Goal: Consume media (video, audio)

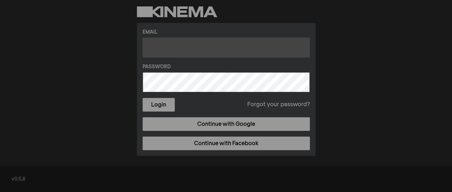
click at [154, 45] on input "text" at bounding box center [225, 47] width 167 height 20
type input "thehub.regenerativefarm@gmail.com"
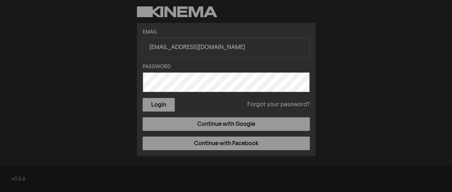
click at [142, 98] on button "Login" at bounding box center [158, 105] width 32 height 14
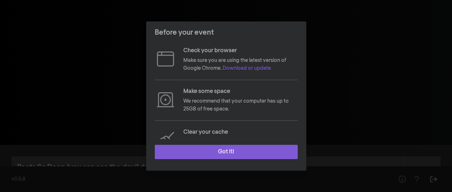
click at [234, 152] on button "Got it!" at bounding box center [226, 152] width 143 height 14
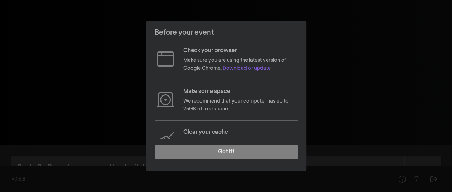
click at [196, 59] on p "Make sure you are using the latest version of Google Chrome. Download or update" at bounding box center [240, 64] width 114 height 16
click at [201, 59] on p "Make sure you are using the latest version of Google Chrome. Download or update" at bounding box center [240, 64] width 114 height 16
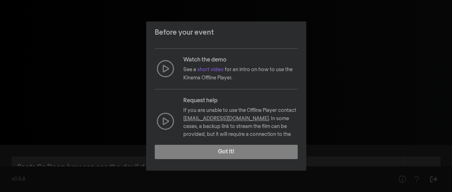
scroll to position [122, 0]
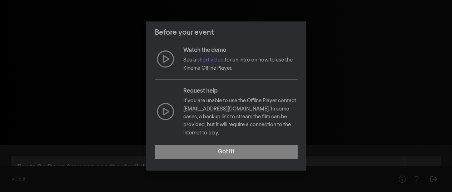
click at [215, 59] on link "short video" at bounding box center [210, 59] width 26 height 5
click at [218, 60] on link "short video" at bounding box center [210, 59] width 26 height 5
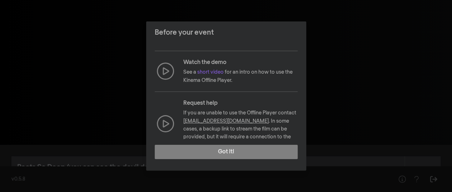
scroll to position [122, 0]
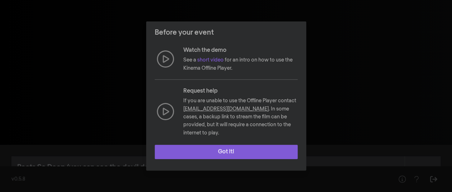
click at [234, 151] on button "Got it!" at bounding box center [226, 152] width 143 height 14
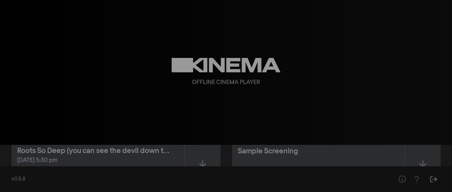
scroll to position [16, 0]
click at [205, 163] on icon at bounding box center [202, 165] width 9 height 10
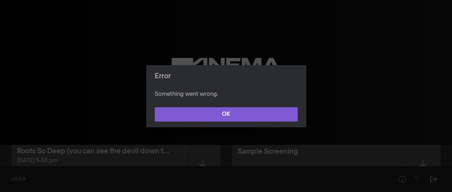
click at [220, 116] on button "OK" at bounding box center [226, 114] width 143 height 14
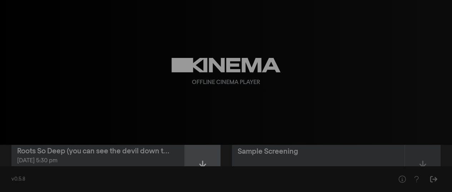
click at [204, 161] on icon at bounding box center [202, 165] width 9 height 11
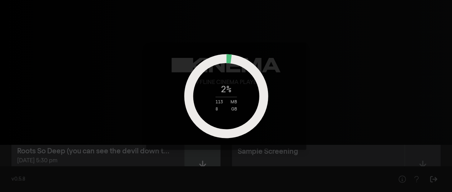
click at [204, 161] on div "2 % 113 MB 8 GB" at bounding box center [226, 96] width 452 height 192
click at [204, 161] on div "2 % 134 MB 8 GB" at bounding box center [226, 96] width 452 height 192
click at [204, 161] on div "3 % 138 MB 8 GB" at bounding box center [226, 96] width 452 height 192
click at [204, 161] on div "3 % 171 MB 8 GB" at bounding box center [226, 96] width 452 height 192
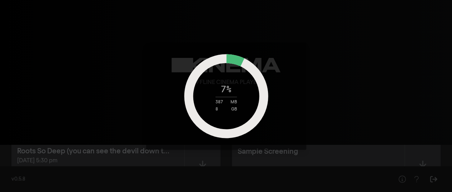
click at [158, 180] on div "7 % 387 MB 8 GB" at bounding box center [226, 96] width 452 height 192
click at [158, 180] on div "7 % 389 MB 8 GB" at bounding box center [226, 96] width 452 height 192
click at [356, 79] on div "22 % 1 GB 8 GB" at bounding box center [226, 96] width 452 height 192
click at [379, 83] on div "24 % 1 GB 8 GB" at bounding box center [226, 96] width 452 height 192
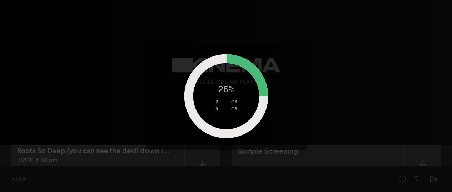
drag, startPoint x: 379, startPoint y: 83, endPoint x: 378, endPoint y: 90, distance: 6.4
click at [378, 90] on div "25 % 2 GB 8 GB" at bounding box center [226, 96] width 452 height 192
click at [336, 138] on div "29 % 2 GB 8 GB" at bounding box center [226, 96] width 452 height 192
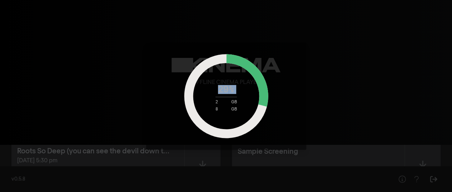
click at [336, 138] on div "29 % 2 GB 8 GB" at bounding box center [226, 96] width 452 height 192
click at [347, 132] on div "33 % 2 GB 8 GB" at bounding box center [226, 96] width 452 height 192
click at [124, 69] on div "37 % 2 GB 8 GB" at bounding box center [226, 96] width 452 height 192
click at [381, 88] on div "43 % 3 GB 8 GB" at bounding box center [226, 96] width 452 height 192
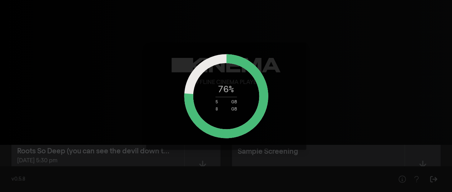
click at [364, 101] on div "76 % 5 GB 8 GB" at bounding box center [226, 96] width 452 height 192
drag, startPoint x: 370, startPoint y: 80, endPoint x: 399, endPoint y: 115, distance: 45.1
click at [399, 115] on div "79 % 5 GB 8 GB" at bounding box center [226, 96] width 452 height 192
click at [365, 61] on div "85 % 5 GB 8 GB" at bounding box center [226, 96] width 452 height 192
click at [368, 114] on div "87 % 5 GB 8 GB" at bounding box center [226, 96] width 452 height 192
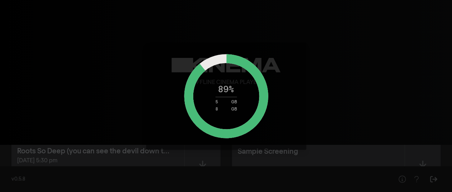
click at [357, 110] on div "89 % 5 GB 8 GB" at bounding box center [226, 96] width 452 height 192
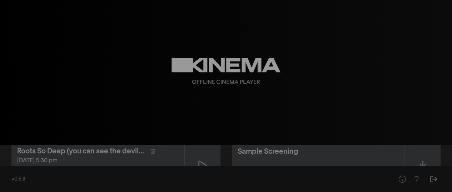
click at [343, 99] on div "Offline Cinema Player" at bounding box center [225, 72] width 257 height 145
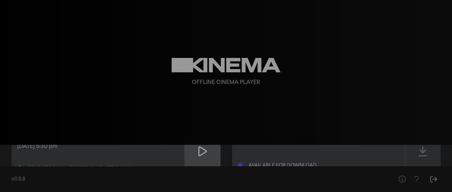
scroll to position [30, 0]
click at [203, 150] on icon at bounding box center [202, 152] width 9 height 10
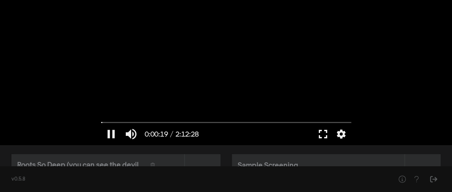
scroll to position [9, 0]
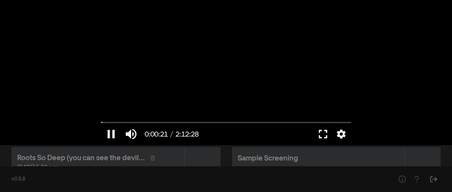
click at [326, 137] on button "fullscreen" at bounding box center [323, 133] width 20 height 21
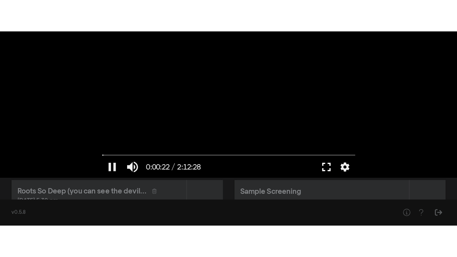
scroll to position [0, 0]
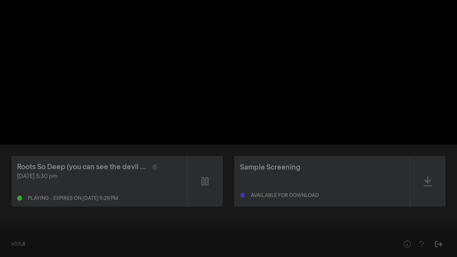
click at [293, 173] on div at bounding box center [228, 128] width 457 height 257
type input "719.928618"
